Goal: Information Seeking & Learning: Learn about a topic

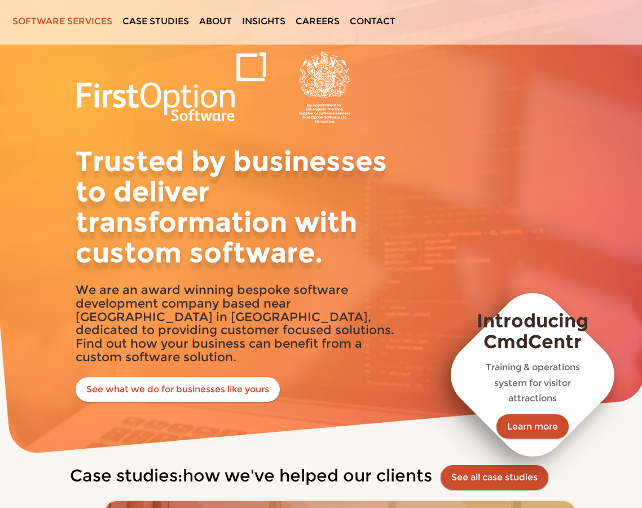
click at [98, 19] on link "Software services" at bounding box center [62, 21] width 108 height 42
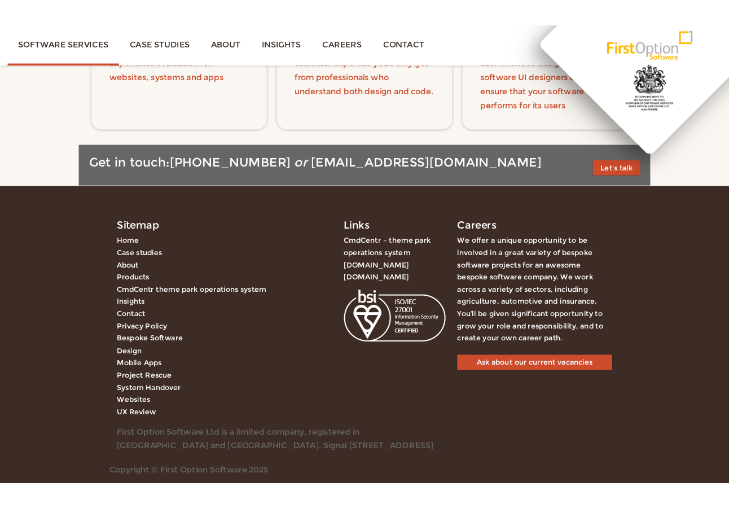
scroll to position [1735, 0]
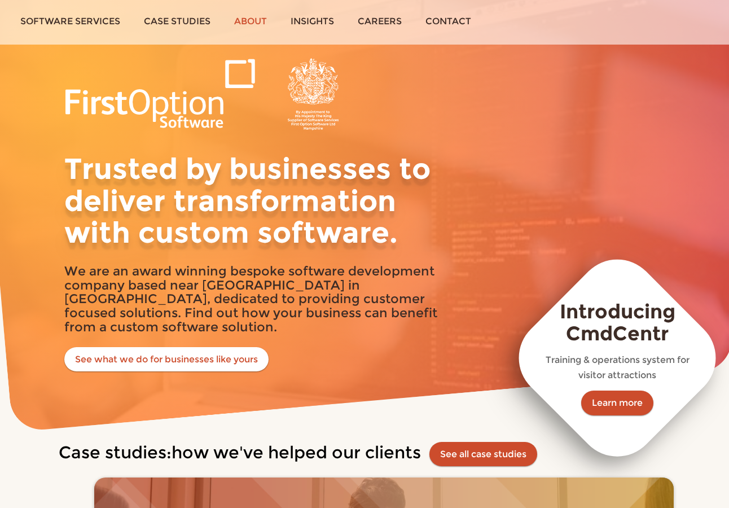
click at [240, 21] on link "About" at bounding box center [250, 21] width 56 height 42
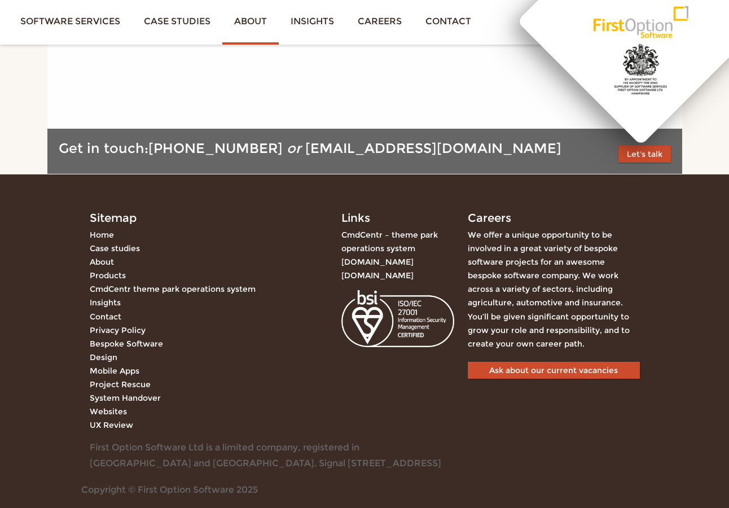
scroll to position [1381, 0]
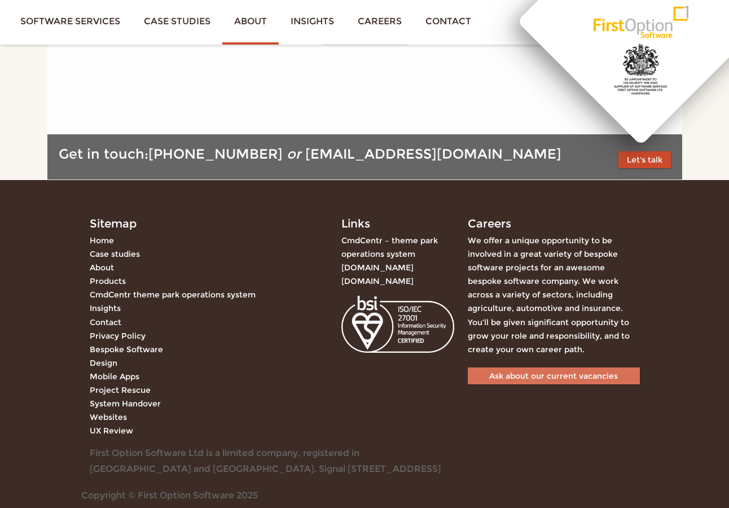
click at [588, 367] on link "Ask about our current vacancies" at bounding box center [554, 375] width 172 height 17
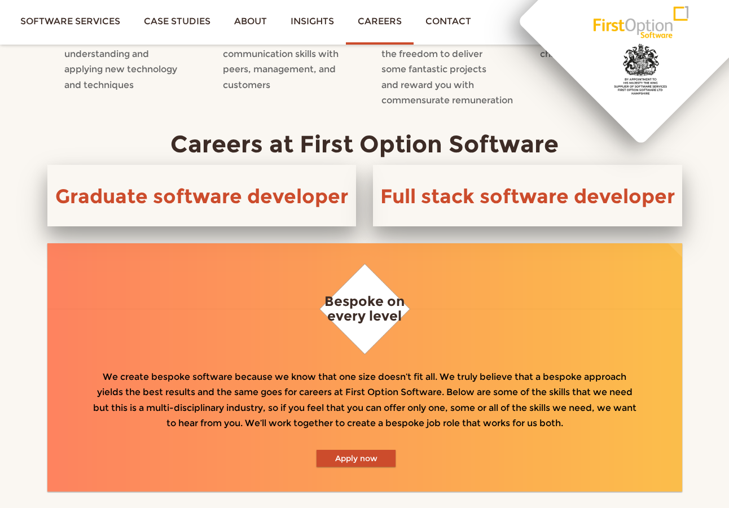
scroll to position [513, 0]
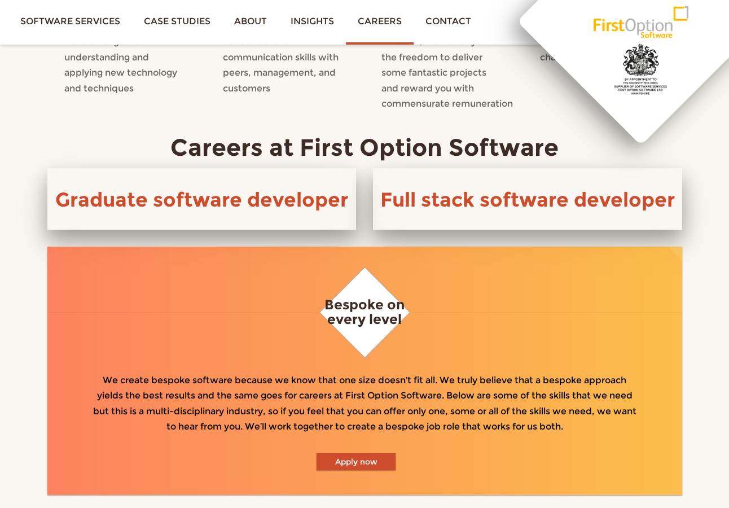
click at [523, 208] on div "Full stack software developer" at bounding box center [527, 199] width 309 height 62
click at [501, 195] on link "Full stack software developer" at bounding box center [527, 199] width 295 height 24
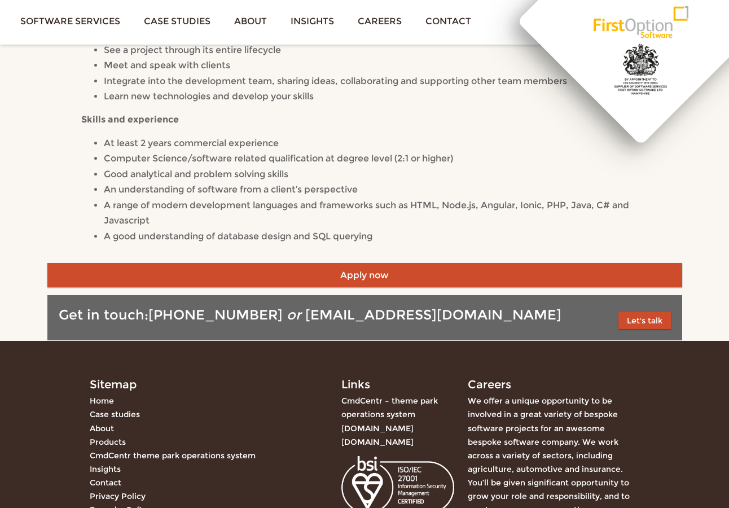
scroll to position [599, 0]
